Goal: Information Seeking & Learning: Learn about a topic

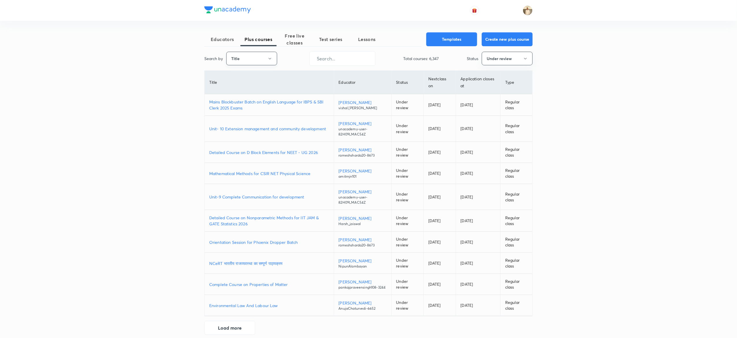
click at [257, 58] on button "Title" at bounding box center [251, 59] width 51 height 14
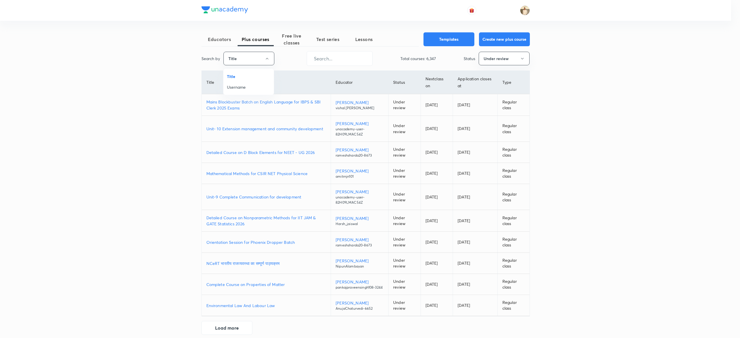
click at [253, 84] on span "Username" at bounding box center [248, 87] width 43 height 6
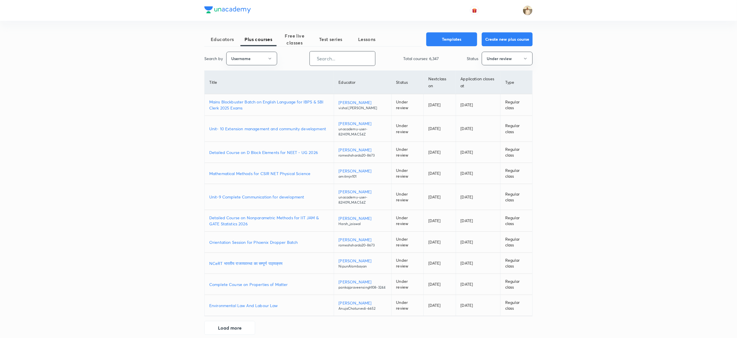
click at [350, 63] on input "text" at bounding box center [342, 58] width 65 height 15
paste input "nikitasahu597"
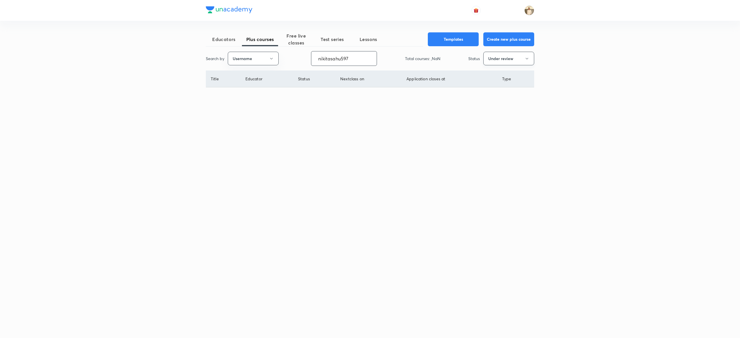
type input "nikitasahu597"
click at [508, 60] on button "Under review" at bounding box center [508, 59] width 51 height 14
click at [494, 111] on span "Live" at bounding box center [508, 109] width 43 height 6
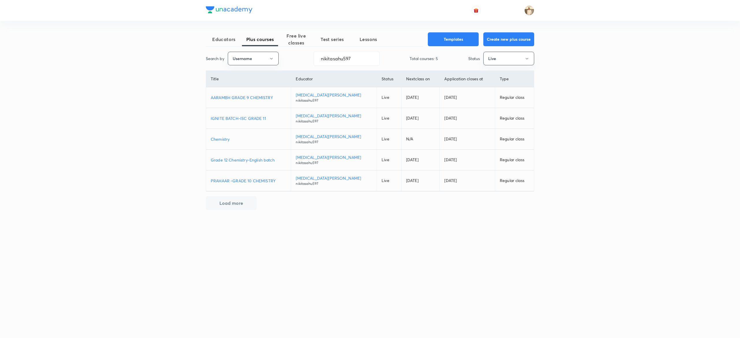
click at [256, 96] on p "AARAMBH GRADE 9 CHEMISTRY" at bounding box center [248, 98] width 75 height 6
click at [252, 119] on p "IGNITE BATCH-ISC GRADE 11" at bounding box center [248, 118] width 75 height 6
click at [252, 158] on p "Grade 12 Chemistry-English batch" at bounding box center [248, 160] width 75 height 6
click at [251, 178] on td "PRAHAAR -GRADE 10 CHEMISTRY" at bounding box center [248, 181] width 85 height 21
click at [261, 179] on p "PRAHAAR -GRADE 10 CHEMISTRY" at bounding box center [248, 181] width 75 height 6
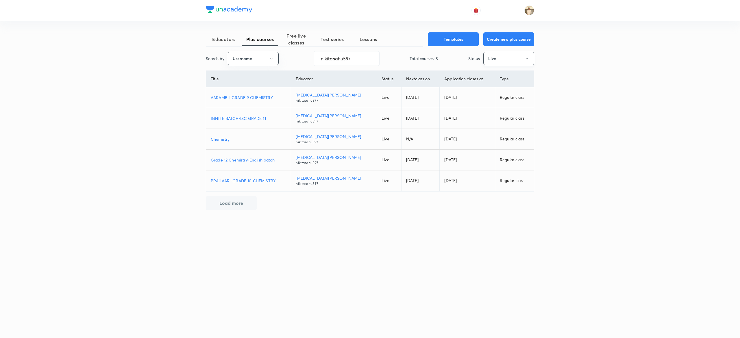
click at [512, 61] on button "Live" at bounding box center [508, 59] width 51 height 14
click at [492, 118] on span "Completed" at bounding box center [508, 119] width 43 height 6
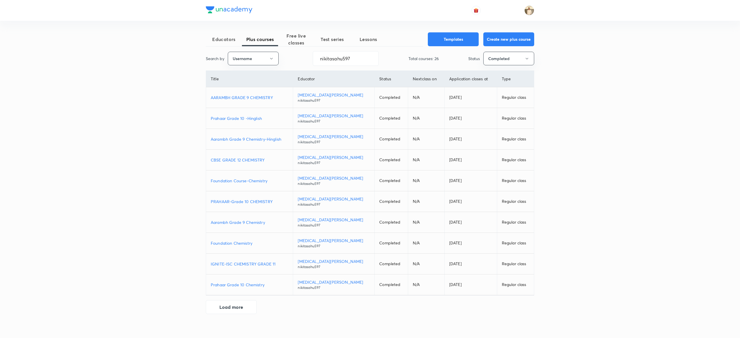
click at [253, 118] on p "Prahaar Grade 10 -Hinglish" at bounding box center [249, 118] width 77 height 6
click at [256, 141] on p "Aarambh Grade 9 Chemistry-Hinglish" at bounding box center [249, 139] width 77 height 6
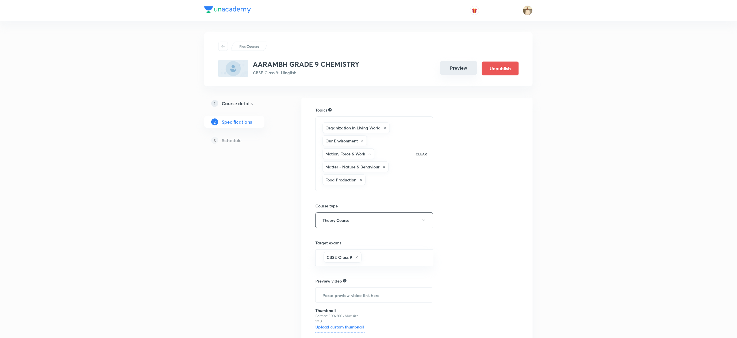
click at [456, 62] on button "Preview" at bounding box center [458, 68] width 37 height 14
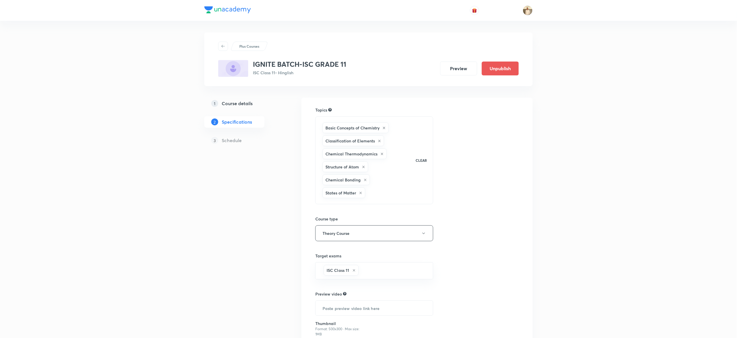
scroll to position [63, 0]
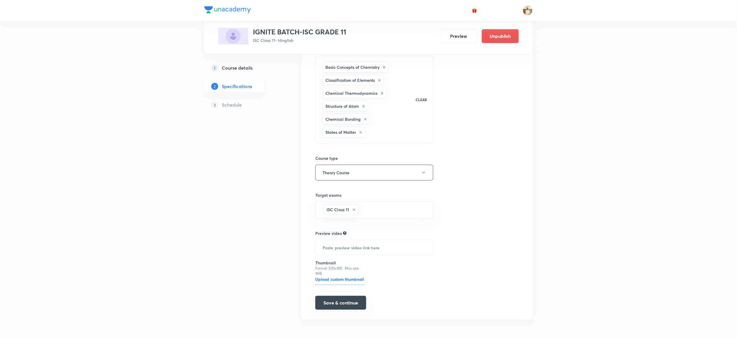
click at [348, 307] on button "Save & continue" at bounding box center [340, 303] width 51 height 14
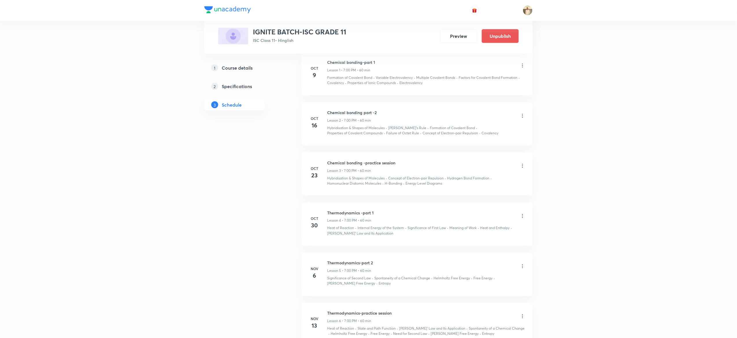
scroll to position [400, 0]
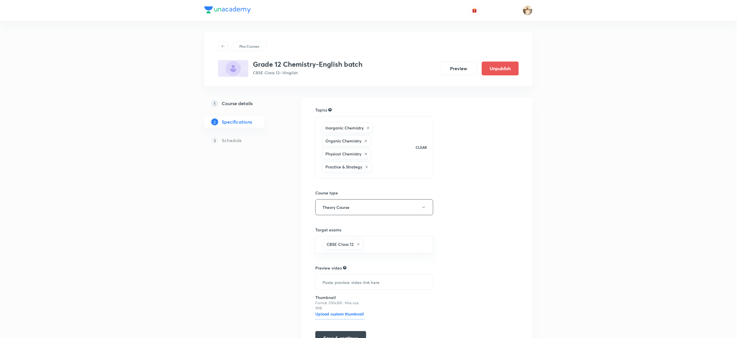
scroll to position [36, 0]
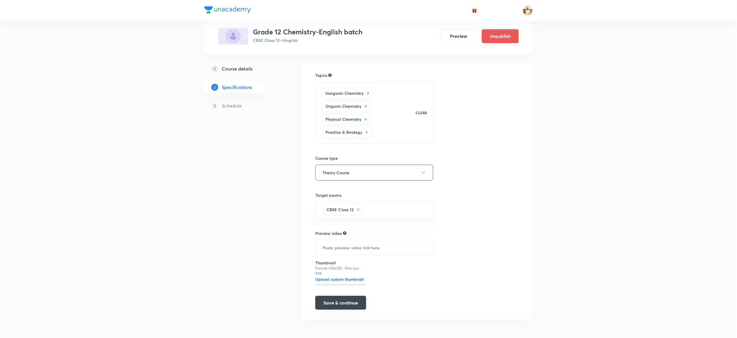
click at [348, 308] on button "Save & continue" at bounding box center [340, 303] width 51 height 14
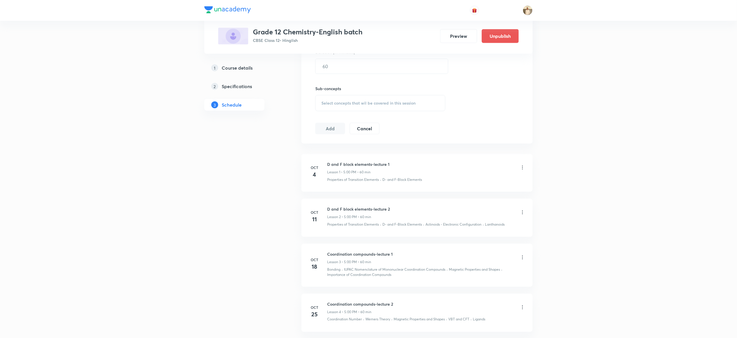
scroll to position [328, 0]
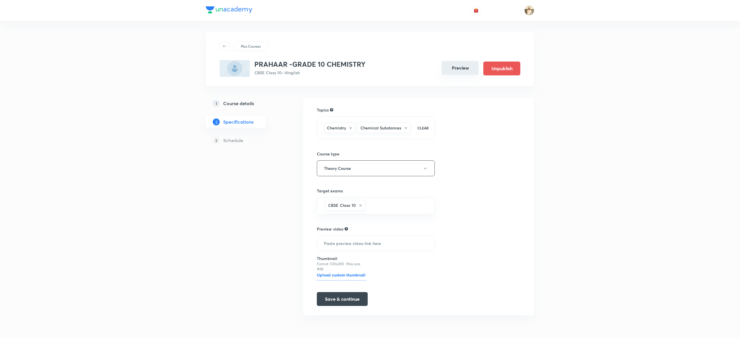
click at [465, 72] on button "Preview" at bounding box center [460, 68] width 37 height 14
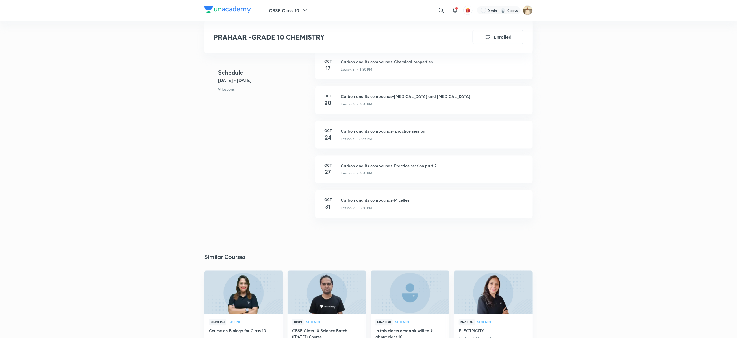
scroll to position [386, 0]
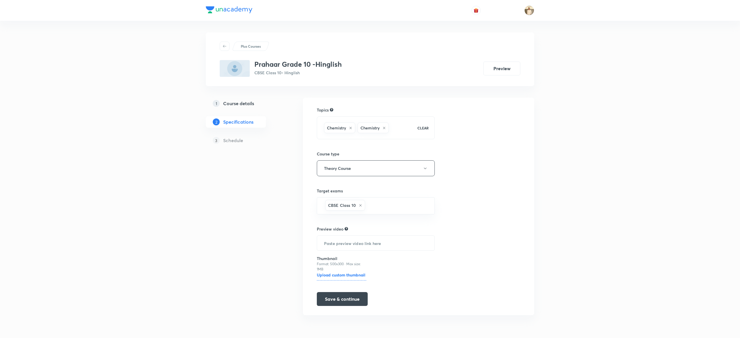
click at [504, 70] on button "Preview" at bounding box center [501, 69] width 37 height 14
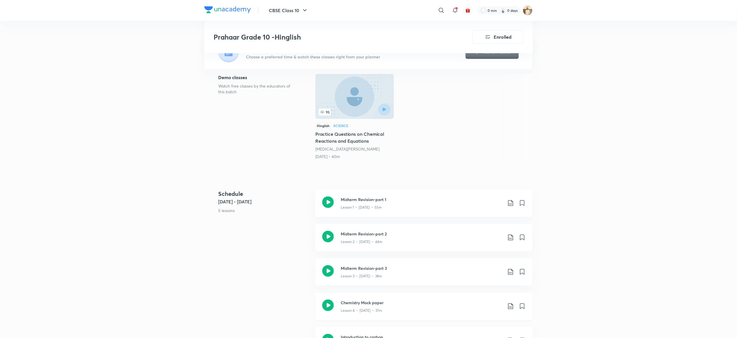
scroll to position [134, 0]
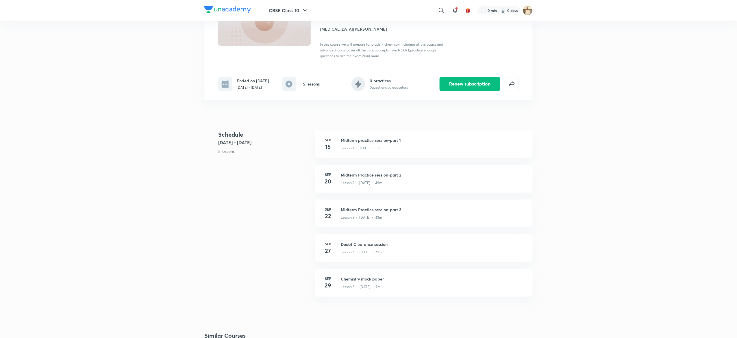
scroll to position [69, 0]
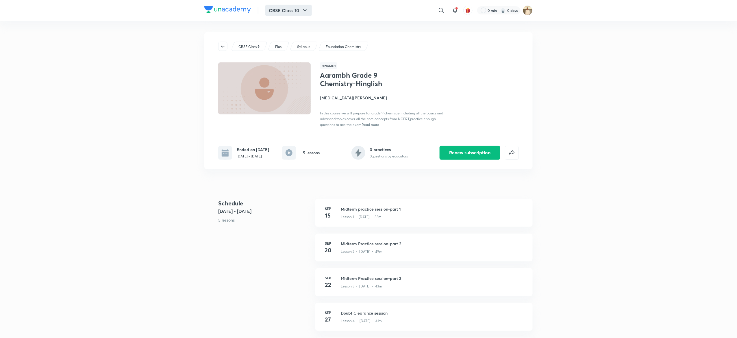
click at [300, 13] on button "CBSE Class 10" at bounding box center [288, 11] width 47 height 12
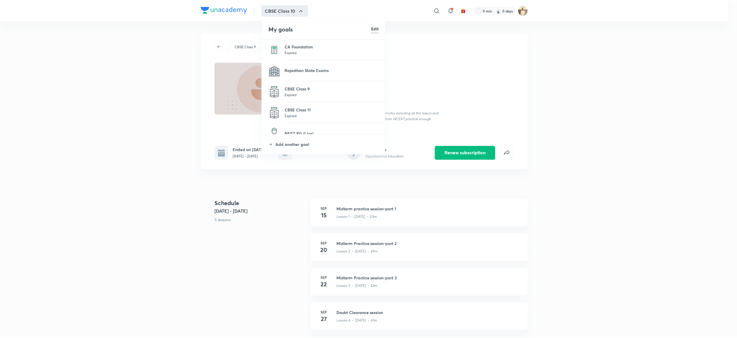
scroll to position [419, 0]
click at [585, 216] on div at bounding box center [370, 169] width 740 height 338
